Goal: Information Seeking & Learning: Learn about a topic

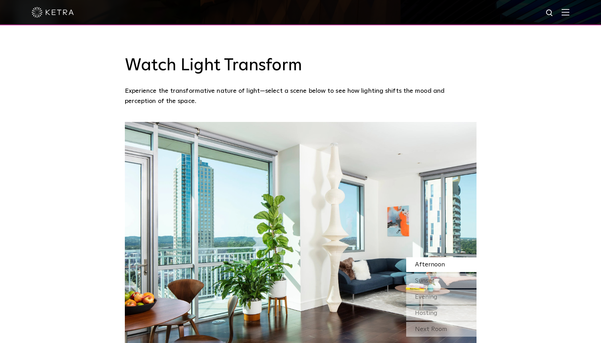
scroll to position [594, 0]
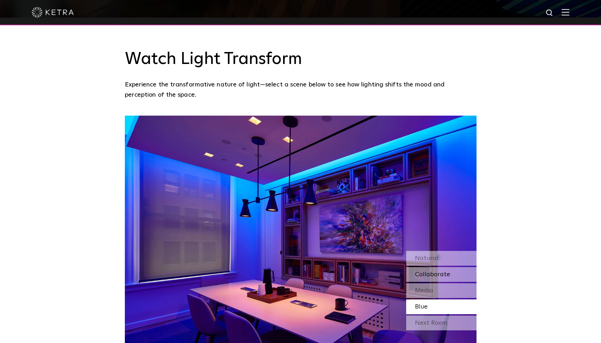
click at [427, 272] on span "Collaborate" at bounding box center [432, 275] width 35 height 6
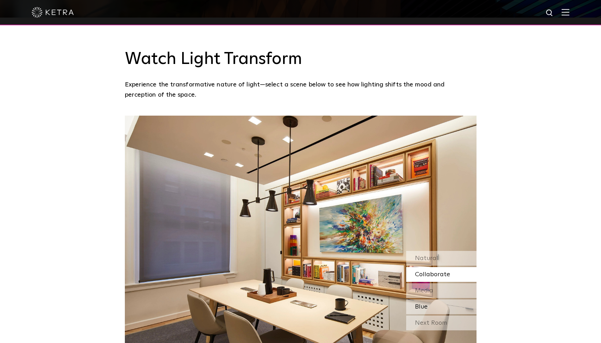
click at [422, 304] on span "Blue" at bounding box center [421, 307] width 13 height 6
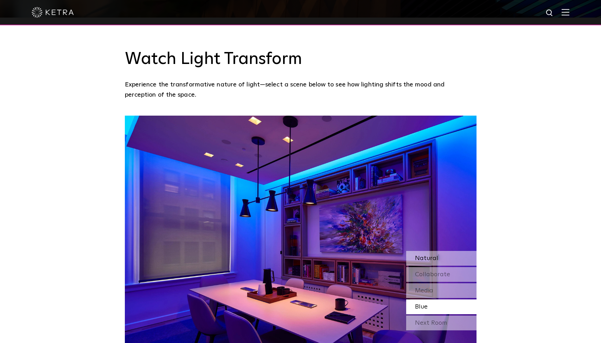
click at [426, 255] on span "Natural" at bounding box center [426, 258] width 23 height 6
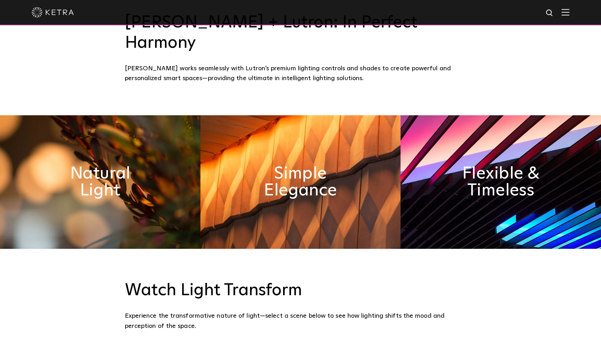
scroll to position [361, 0]
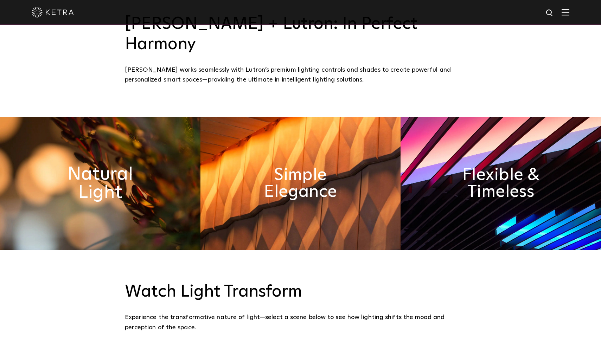
click at [100, 165] on h2 "Natural Light" at bounding box center [100, 183] width 109 height 37
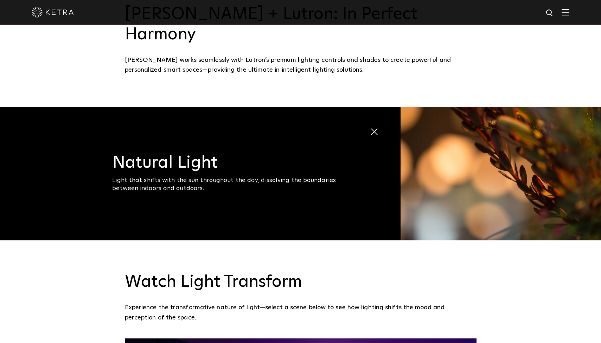
scroll to position [360, 0]
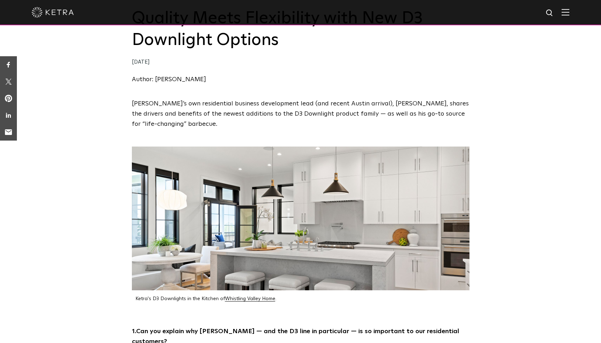
scroll to position [86, 0]
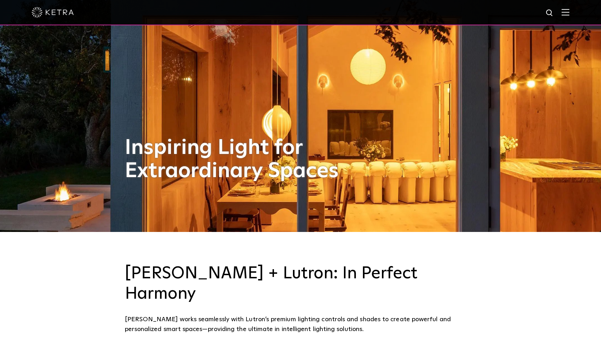
scroll to position [111, 0]
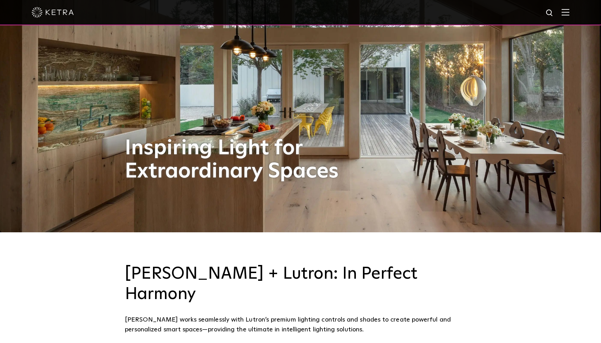
click at [381, 180] on div "Inspiring Light for Extraordinary Spaces" at bounding box center [301, 60] width 352 height 343
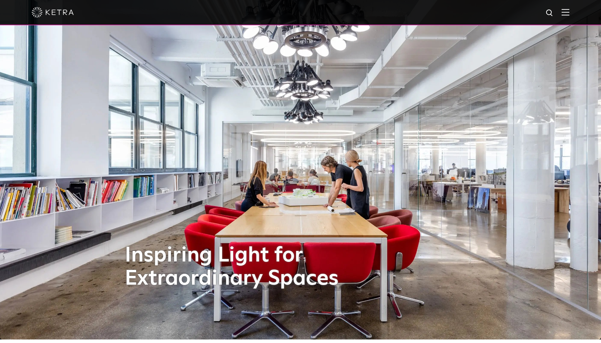
scroll to position [2, 0]
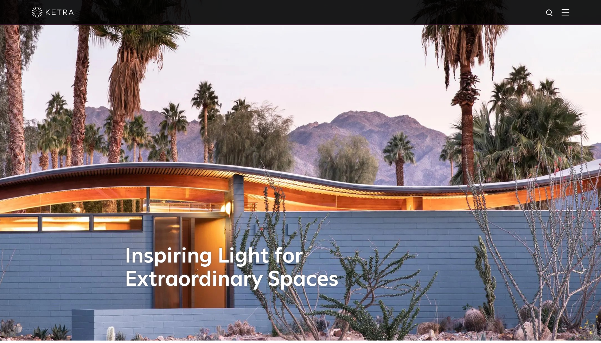
click at [391, 183] on div "Inspiring Light for Extraordinary Spaces" at bounding box center [301, 169] width 352 height 343
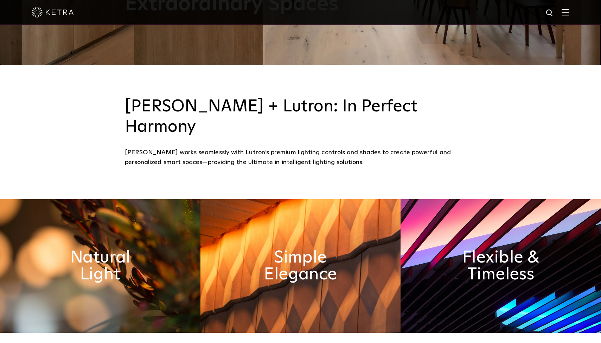
scroll to position [279, 0]
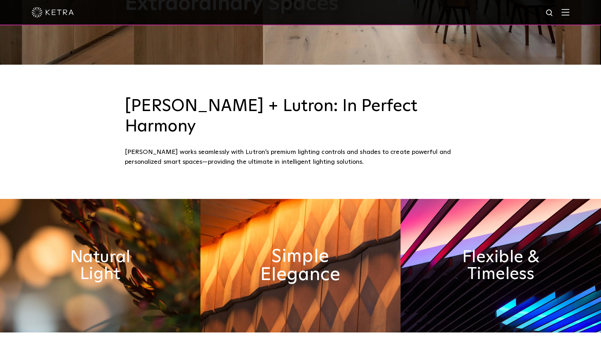
click at [327, 258] on h2 "Simple Elegance" at bounding box center [300, 265] width 109 height 37
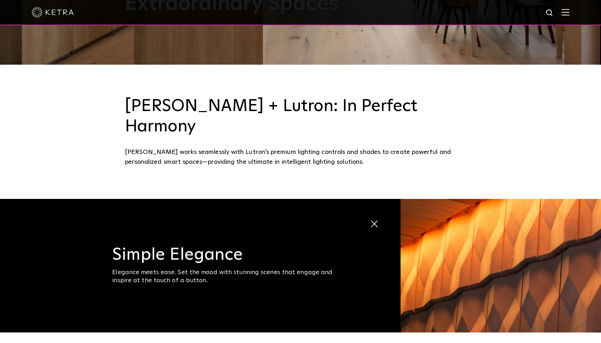
click at [316, 269] on div "Elegance meets ease. Set the mood with stunning scenes that engage and inspire …" at bounding box center [230, 277] width 237 height 17
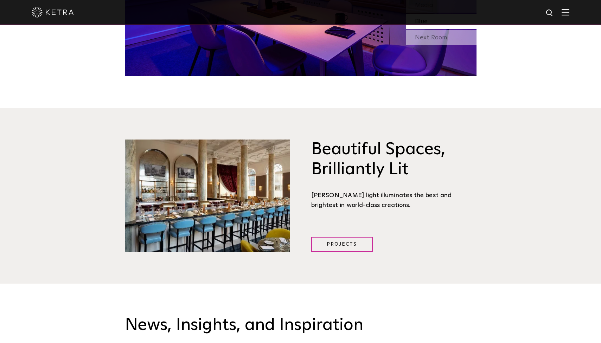
scroll to position [880, 0]
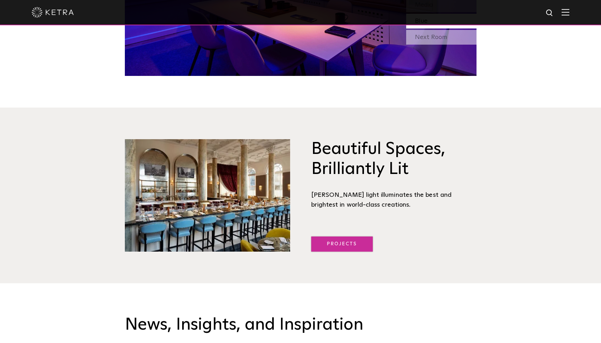
click at [322, 237] on link "Projects" at bounding box center [342, 244] width 62 height 15
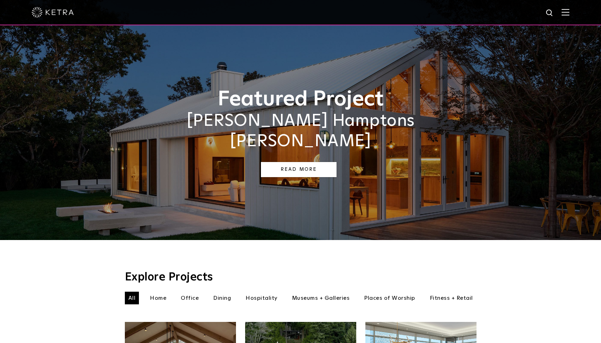
click at [293, 162] on link "Read More" at bounding box center [299, 169] width 76 height 15
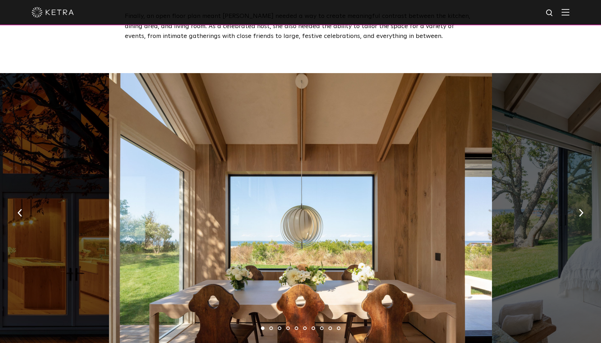
scroll to position [983, 0]
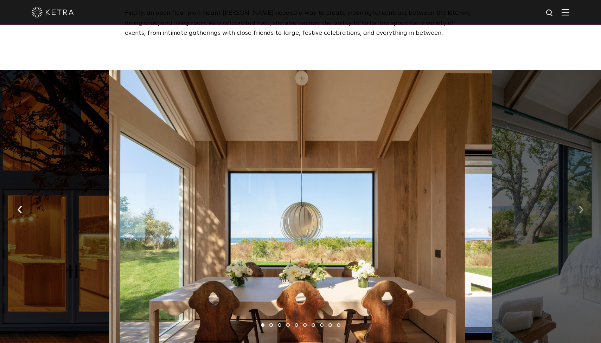
click at [580, 206] on img "button" at bounding box center [581, 210] width 5 height 8
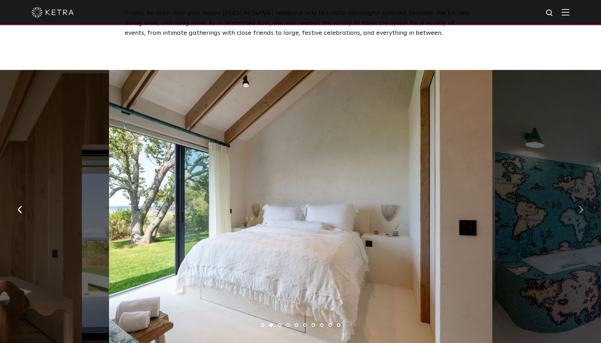
click at [580, 206] on img "button" at bounding box center [581, 210] width 5 height 8
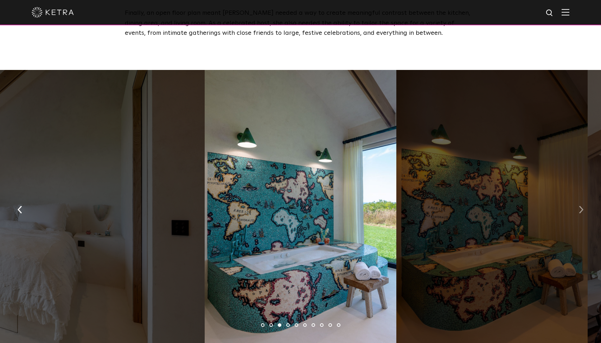
click at [579, 206] on img "button" at bounding box center [581, 210] width 5 height 8
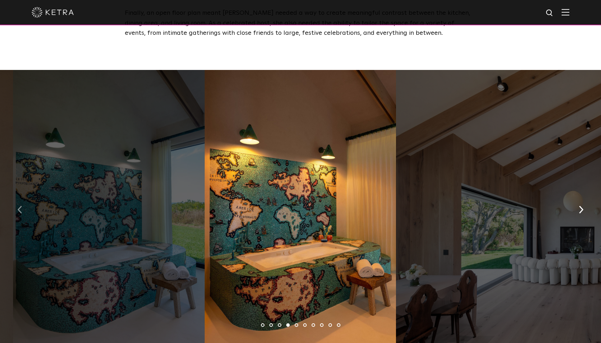
click at [20, 206] on img "button" at bounding box center [20, 210] width 5 height 8
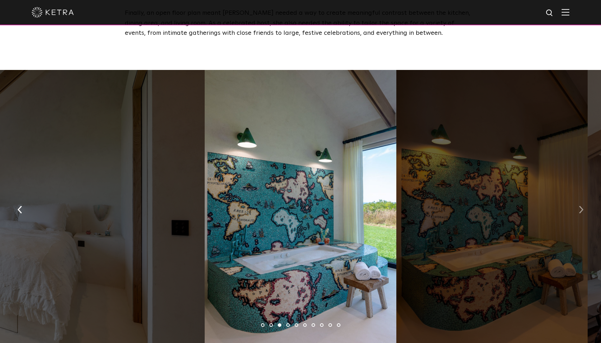
click at [580, 206] on img "button" at bounding box center [581, 210] width 5 height 8
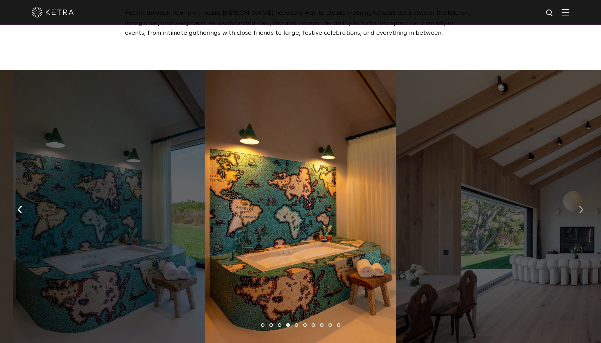
click at [580, 206] on img "button" at bounding box center [581, 210] width 5 height 8
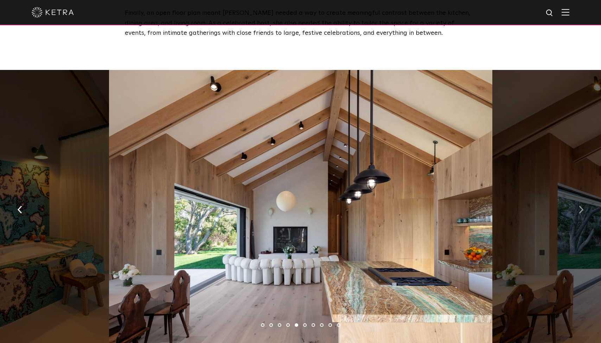
click at [580, 206] on img "button" at bounding box center [581, 210] width 5 height 8
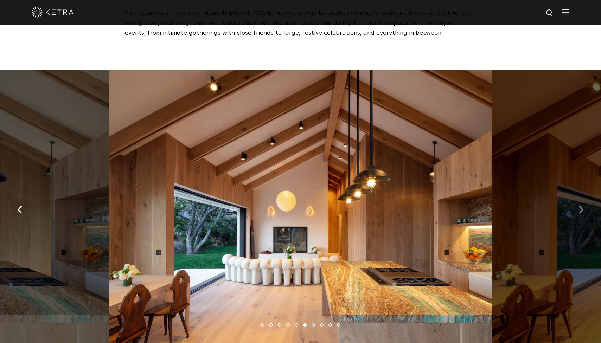
click at [581, 206] on img "button" at bounding box center [581, 210] width 5 height 8
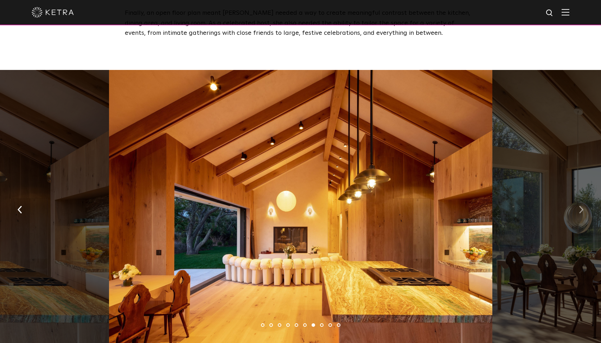
click at [579, 206] on img "button" at bounding box center [581, 210] width 5 height 8
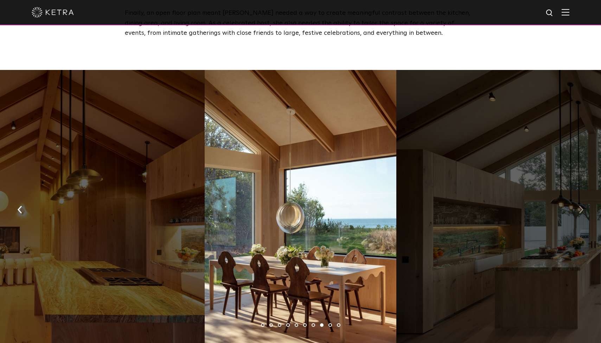
click at [579, 206] on img "button" at bounding box center [581, 210] width 5 height 8
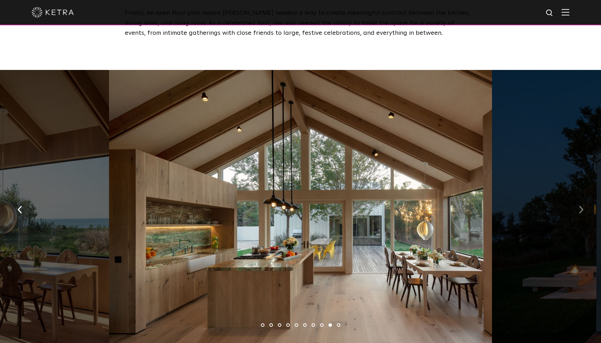
click at [580, 206] on img "button" at bounding box center [581, 210] width 5 height 8
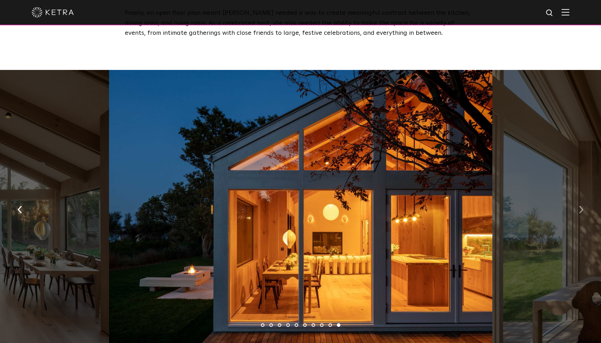
click at [580, 206] on img "button" at bounding box center [581, 210] width 5 height 8
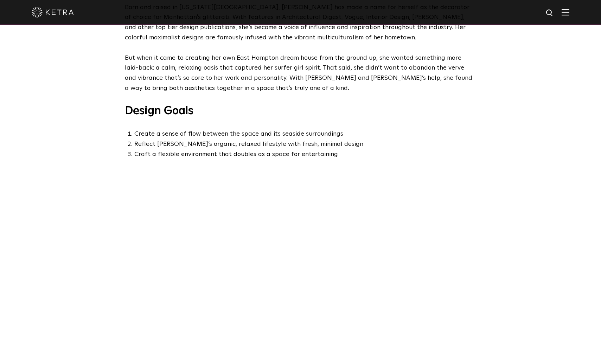
scroll to position [337, 0]
